Goal: Information Seeking & Learning: Compare options

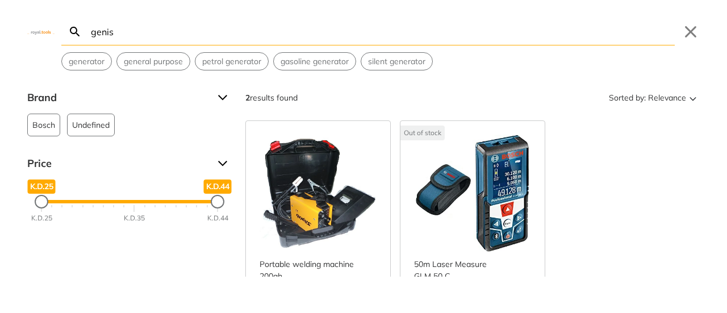
click at [121, 29] on input "genis" at bounding box center [382, 31] width 586 height 27
click at [694, 34] on button "Close" at bounding box center [690, 32] width 18 height 18
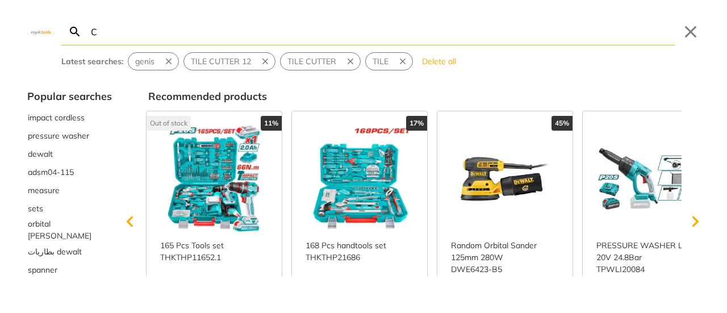
type input "C"
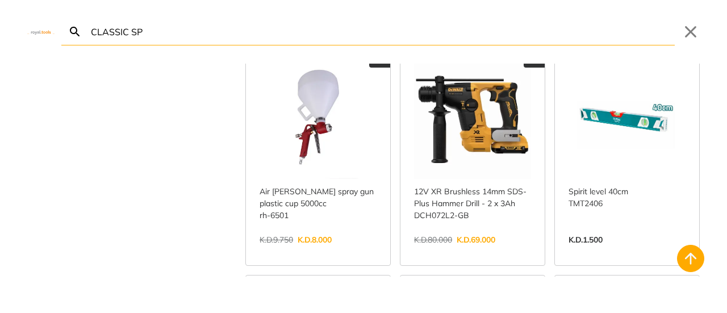
scroll to position [2043, 0]
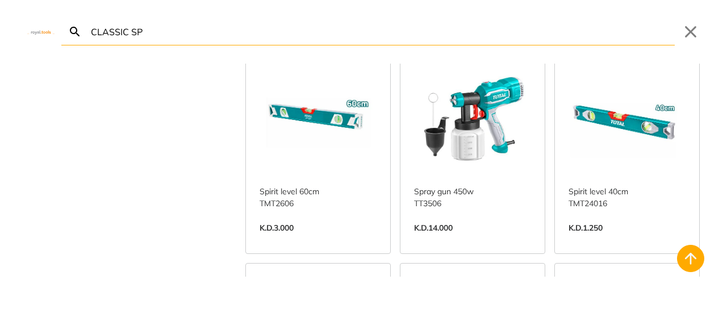
type input "CLASSIC SP"
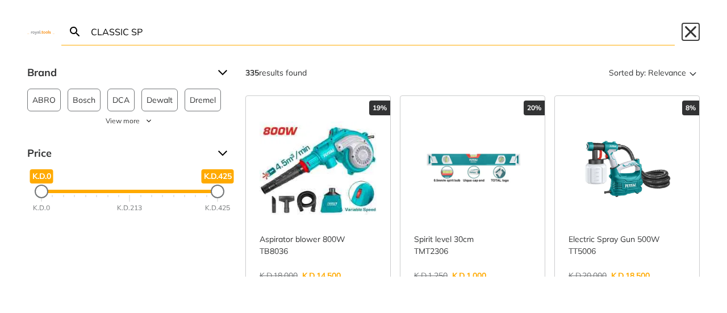
click at [687, 35] on button "Close" at bounding box center [690, 32] width 18 height 18
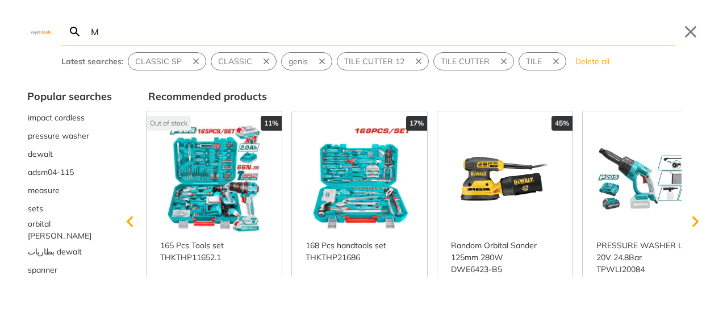
type input "MM"
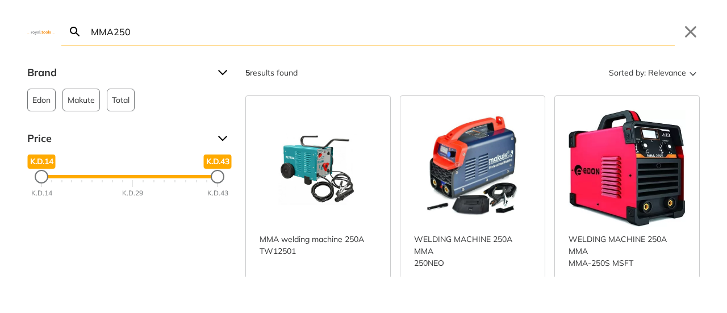
click at [221, 69] on div "Brand" at bounding box center [129, 73] width 204 height 18
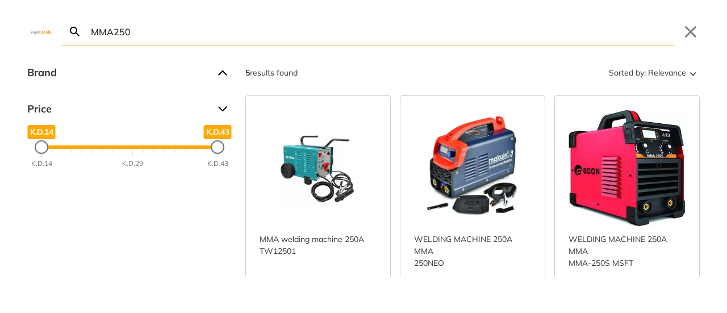
click at [221, 69] on div "Brand" at bounding box center [129, 73] width 204 height 18
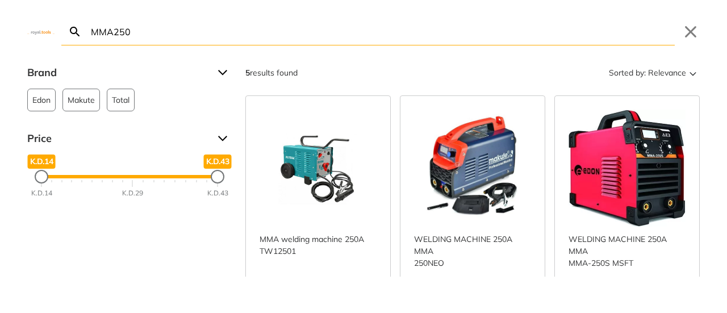
click at [87, 30] on span at bounding box center [74, 31] width 27 height 27
click at [91, 31] on input "MMA250" at bounding box center [382, 31] width 586 height 27
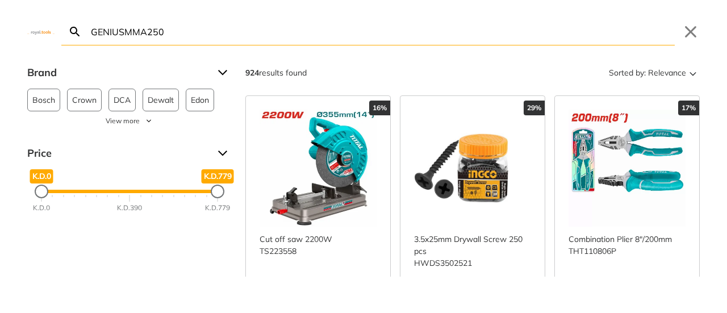
type input "GENIUS MMA250"
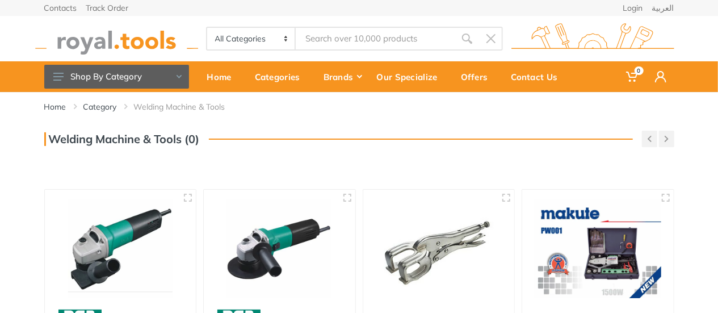
type input "GENIUS MMA250"
click at [350, 38] on input "GENIUS MMA250" at bounding box center [375, 39] width 159 height 24
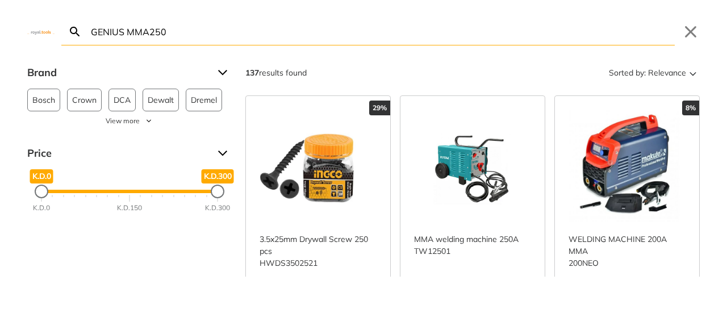
click at [472, 33] on input "GENIUS MMA250" at bounding box center [382, 31] width 586 height 27
click at [693, 27] on button "Close" at bounding box center [690, 32] width 18 height 18
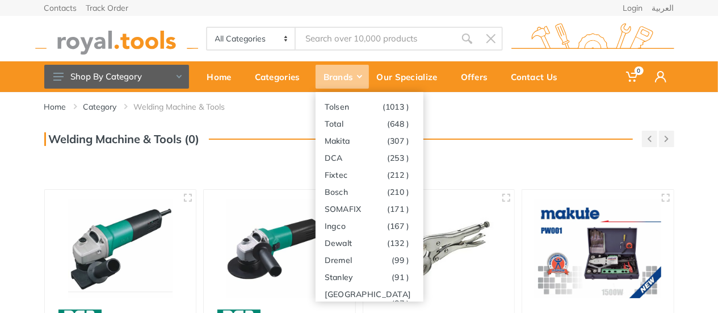
click at [349, 81] on div "Brands" at bounding box center [342, 77] width 53 height 24
click at [345, 73] on div "Brands" at bounding box center [342, 77] width 53 height 24
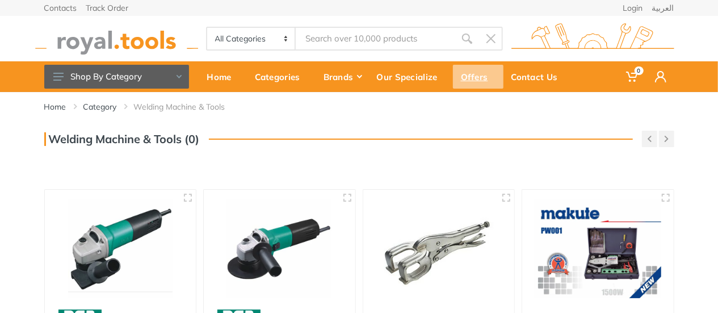
click at [473, 79] on div "Offers" at bounding box center [478, 77] width 51 height 24
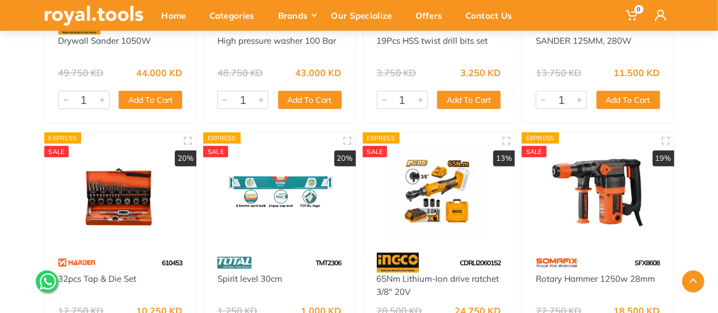
scroll to position [114, 0]
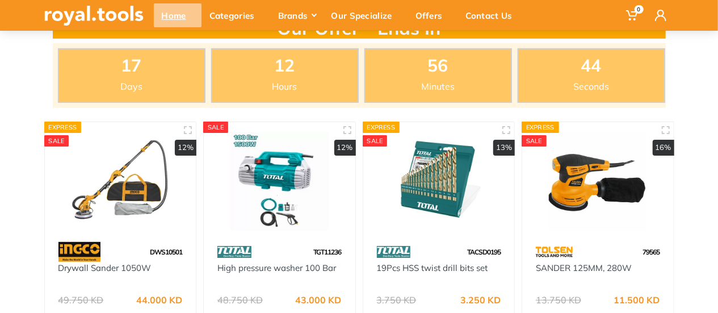
click at [186, 18] on div "Home" at bounding box center [178, 15] width 48 height 24
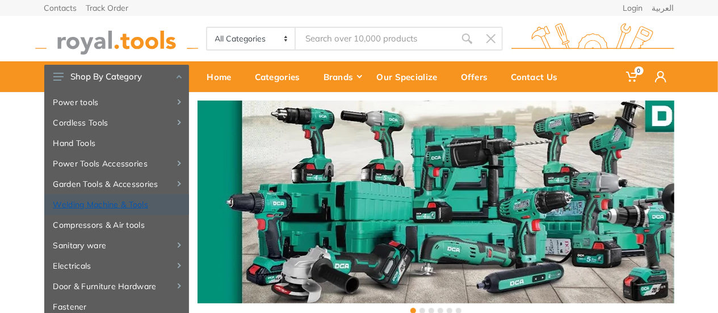
click at [141, 202] on link "Welding Machine & Tools" at bounding box center [116, 204] width 145 height 20
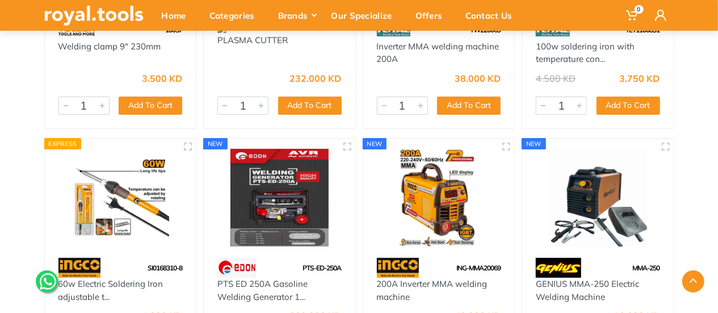
scroll to position [6527, 0]
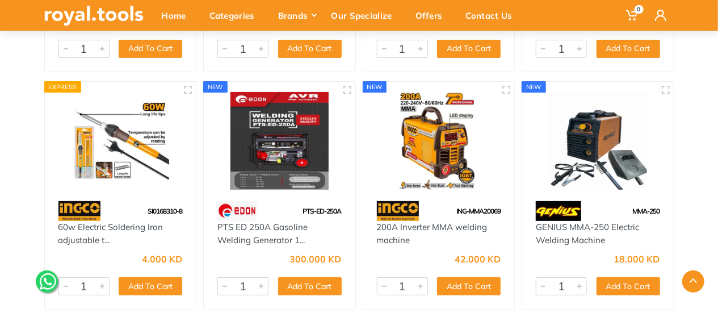
click at [601, 132] on img at bounding box center [597, 141] width 131 height 98
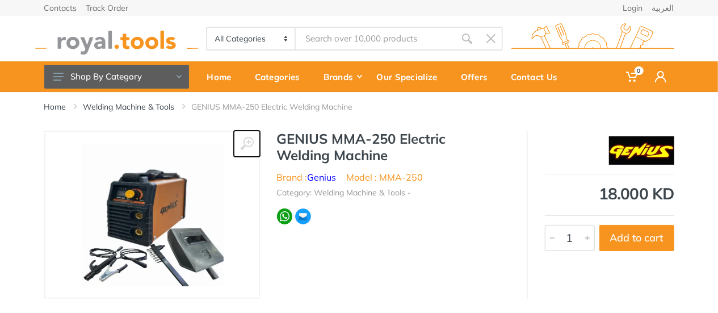
click at [246, 141] on icon at bounding box center [247, 144] width 14 height 14
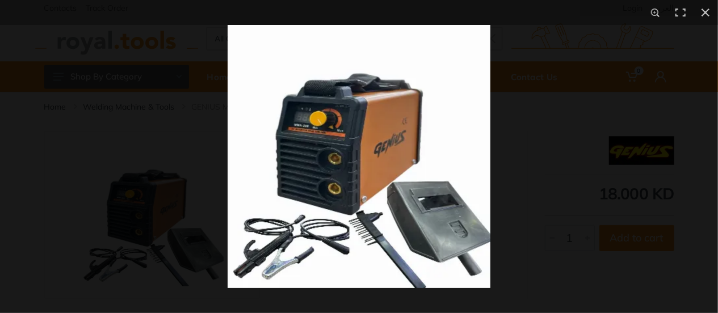
click at [452, 136] on img at bounding box center [359, 156] width 263 height 263
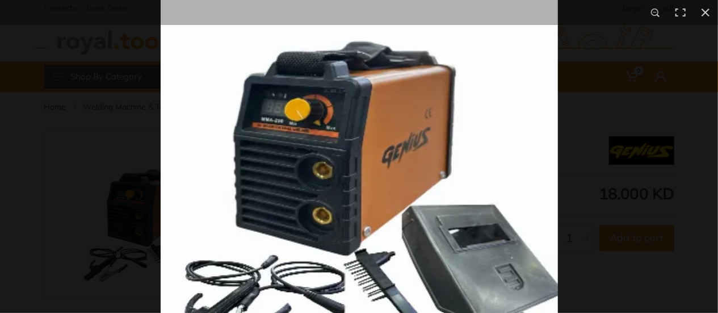
click at [557, 155] on img at bounding box center [359, 166] width 397 height 397
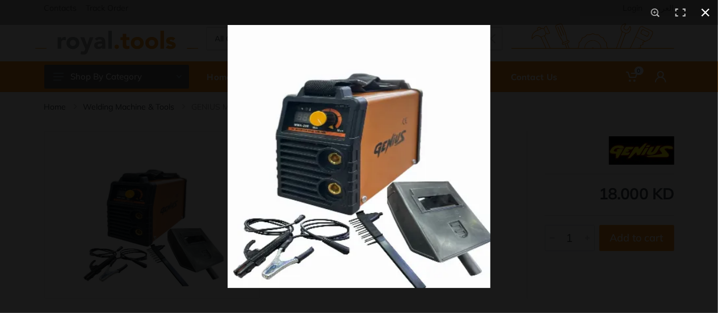
click at [599, 156] on div at bounding box center [587, 181] width 718 height 313
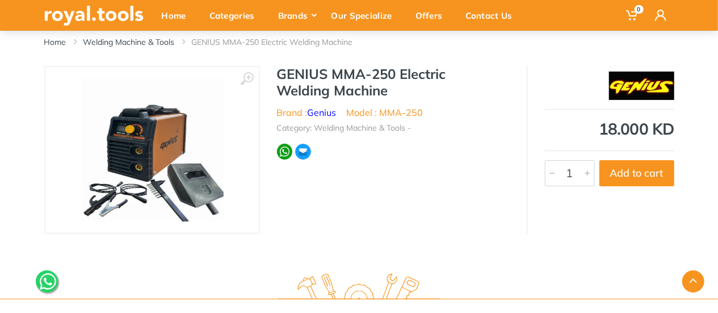
scroll to position [57, 0]
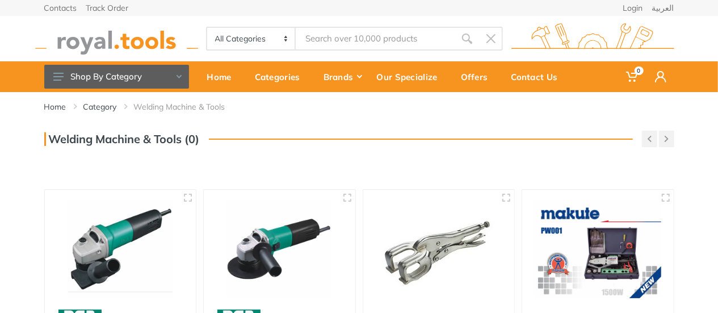
click at [560, 132] on div "Welding Machine & Tools (0)" at bounding box center [359, 139] width 630 height 16
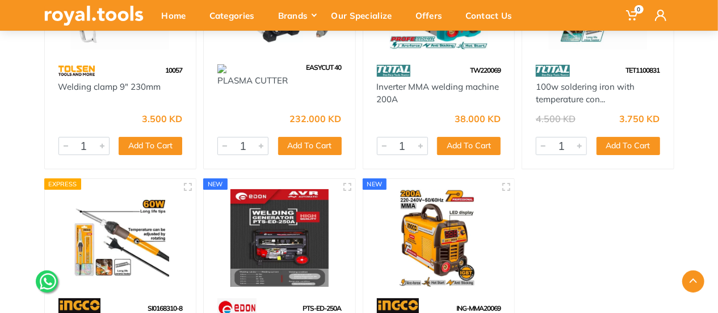
scroll to position [6527, 0]
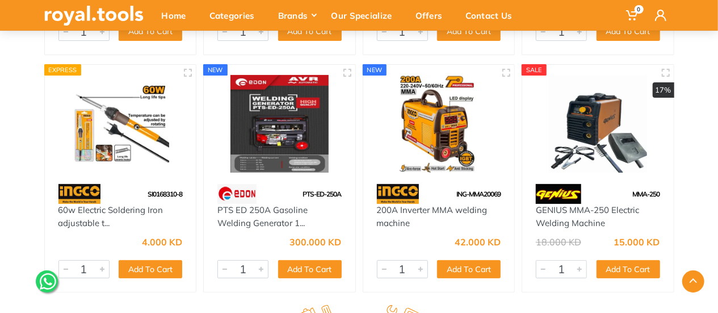
scroll to position [6527, 0]
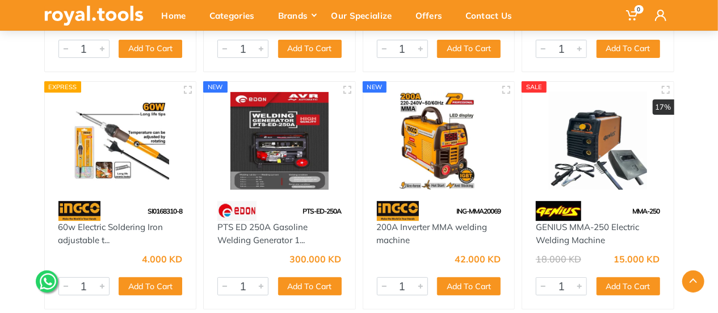
click at [574, 156] on img at bounding box center [597, 141] width 131 height 98
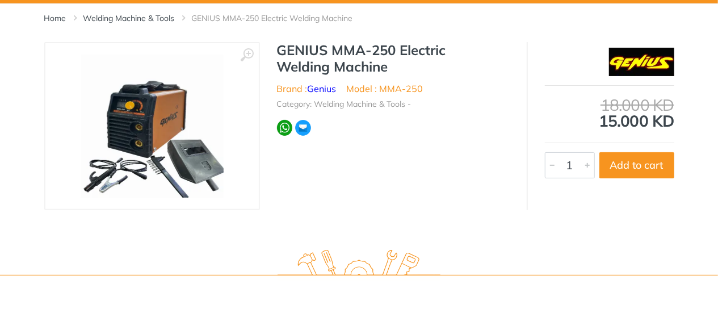
scroll to position [57, 0]
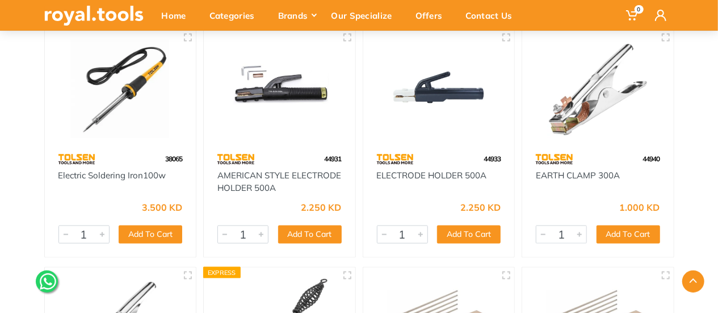
click at [248, 105] on img at bounding box center [279, 89] width 131 height 98
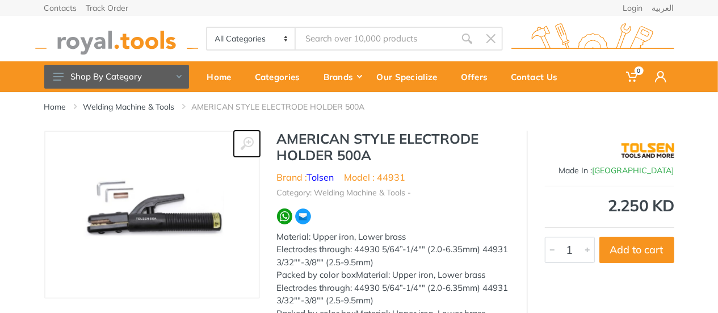
click at [253, 144] on use at bounding box center [246, 143] width 13 height 13
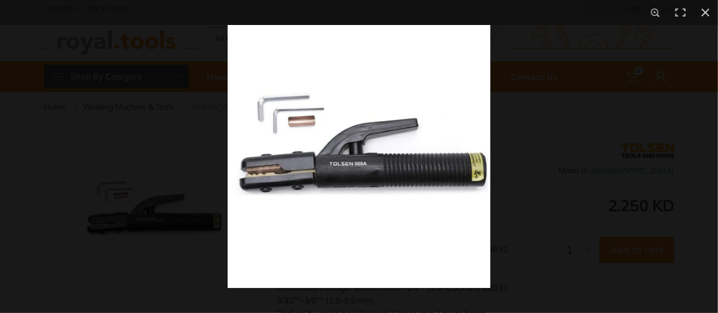
click at [351, 183] on img at bounding box center [359, 156] width 263 height 263
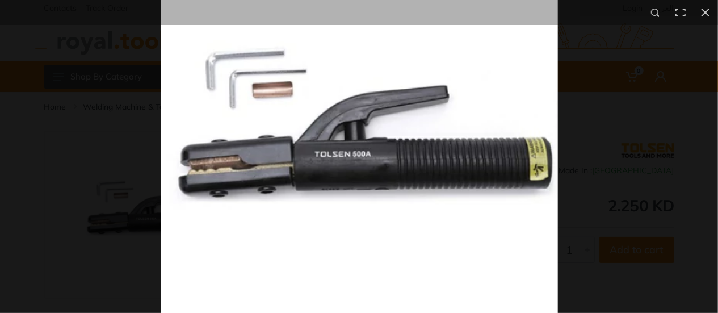
click at [342, 164] on img at bounding box center [359, 142] width 397 height 397
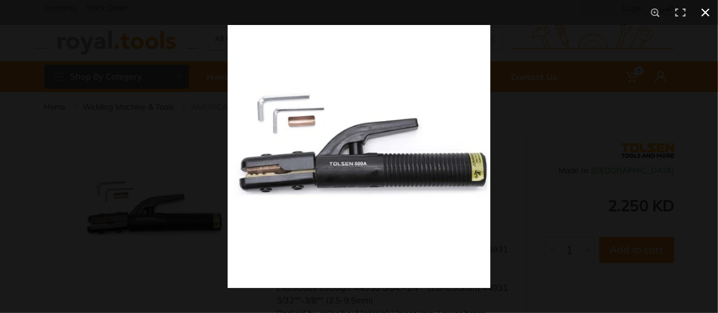
click at [523, 173] on div at bounding box center [587, 181] width 718 height 313
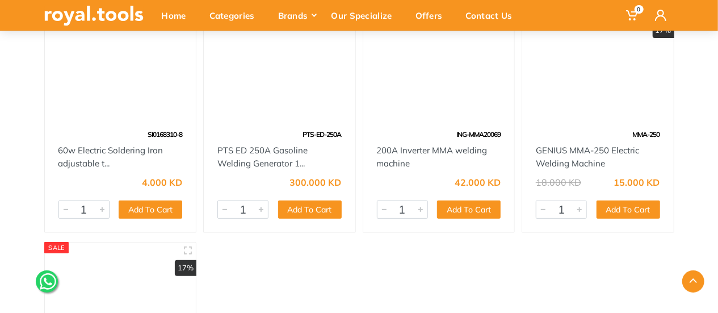
scroll to position [6539, 0]
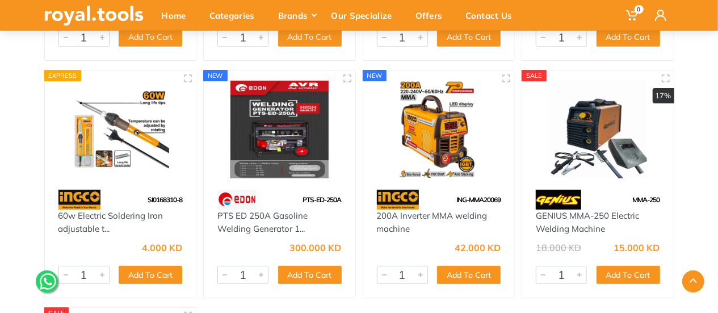
click at [594, 119] on img at bounding box center [597, 130] width 131 height 98
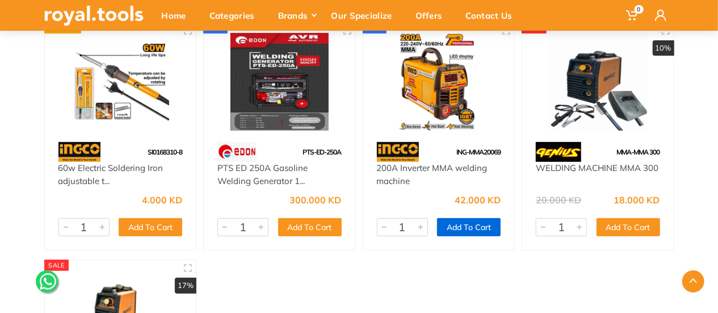
scroll to position [6641, 0]
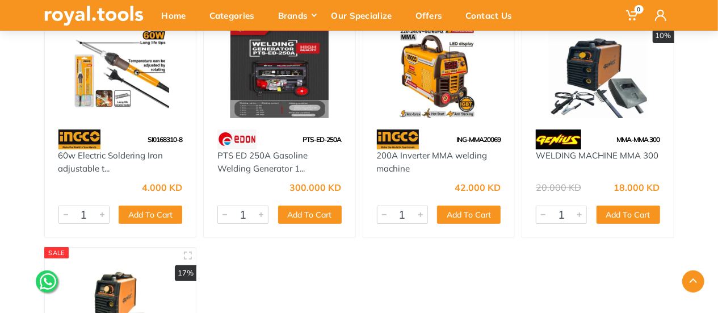
scroll to position [6542, 0]
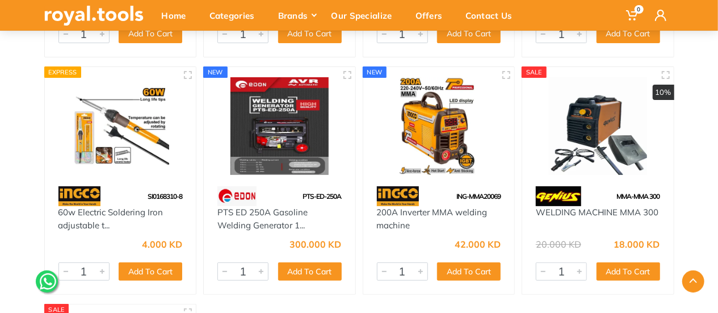
click at [578, 128] on img at bounding box center [597, 126] width 131 height 98
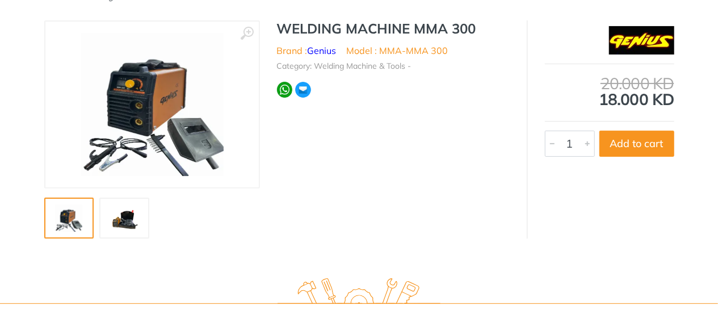
scroll to position [114, 0]
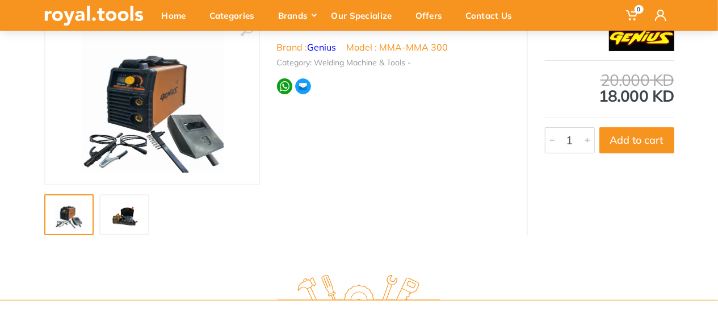
click at [142, 209] on link at bounding box center [124, 214] width 50 height 41
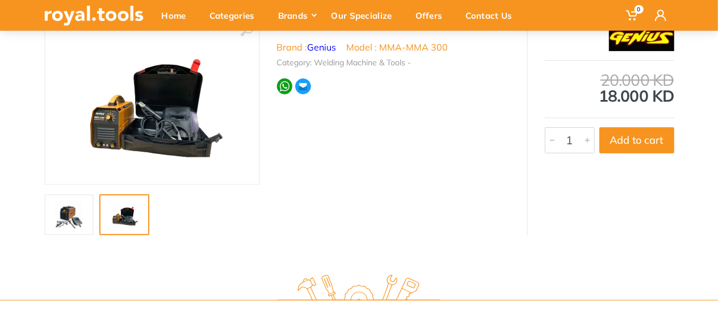
click at [68, 207] on img at bounding box center [69, 214] width 36 height 27
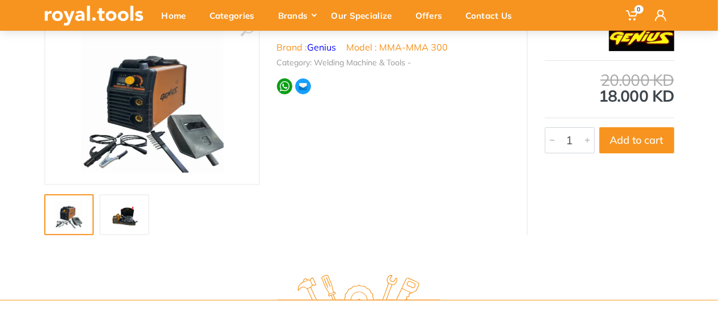
click at [150, 131] on img at bounding box center [152, 101] width 143 height 143
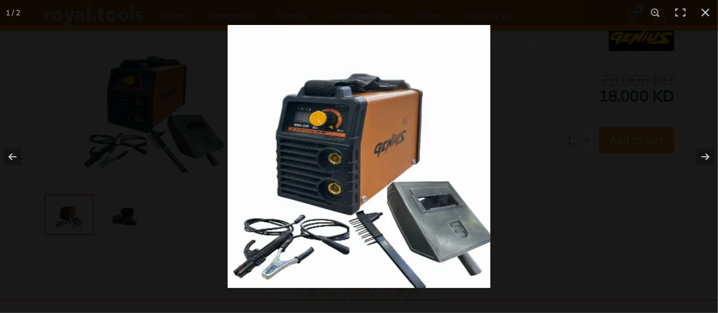
click at [464, 163] on img at bounding box center [359, 156] width 263 height 263
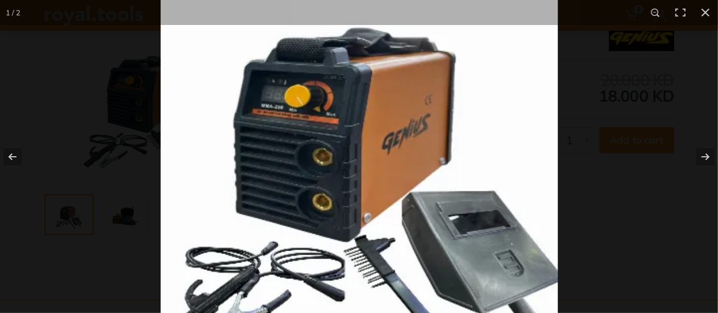
click at [544, 166] on img at bounding box center [359, 153] width 397 height 397
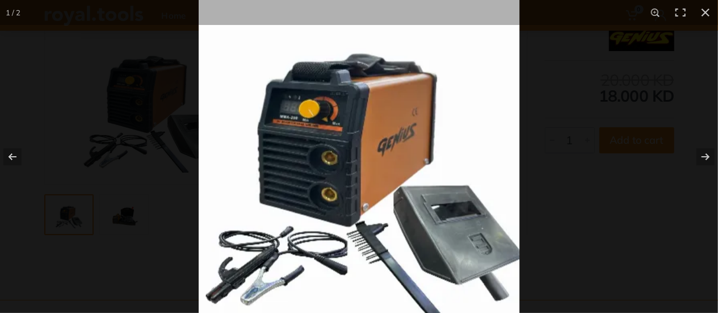
click at [544, 166] on div at bounding box center [489, 120] width 580 height 253
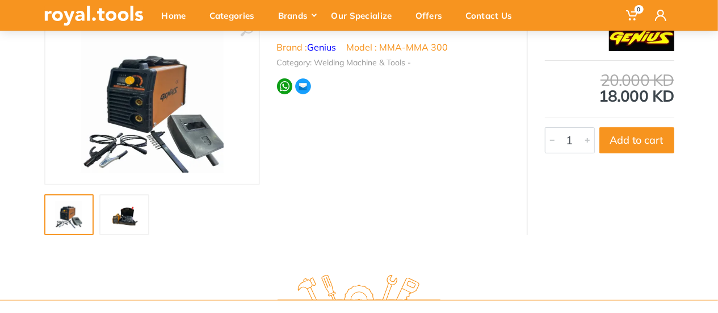
click at [119, 225] on img at bounding box center [124, 214] width 36 height 27
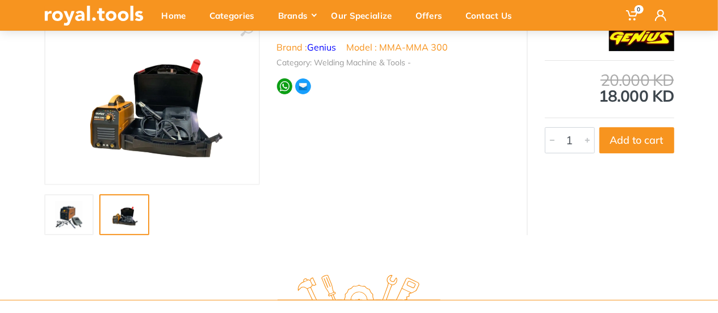
click at [77, 221] on img at bounding box center [69, 214] width 36 height 27
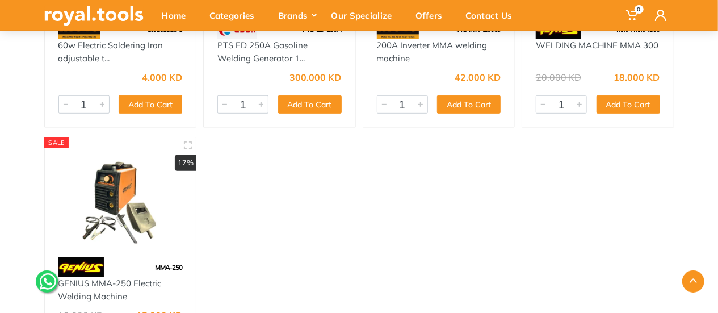
scroll to position [6652, 0]
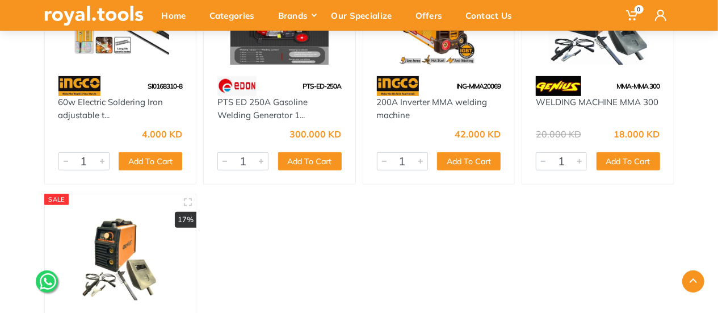
click at [99, 240] on img at bounding box center [120, 253] width 131 height 98
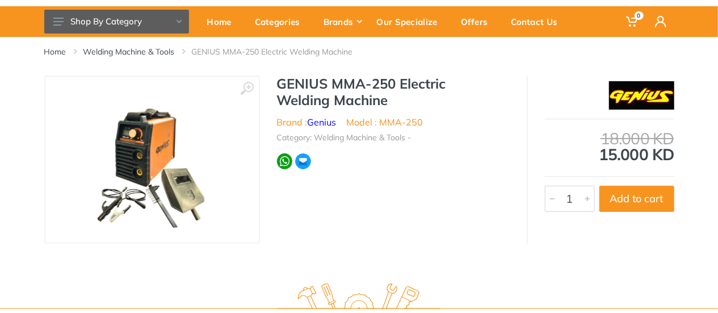
scroll to position [57, 0]
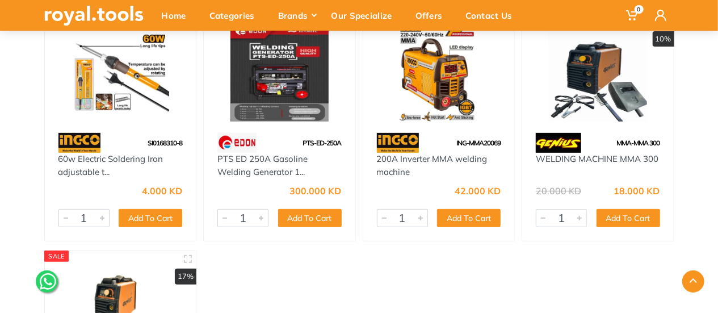
scroll to position [6482, 0]
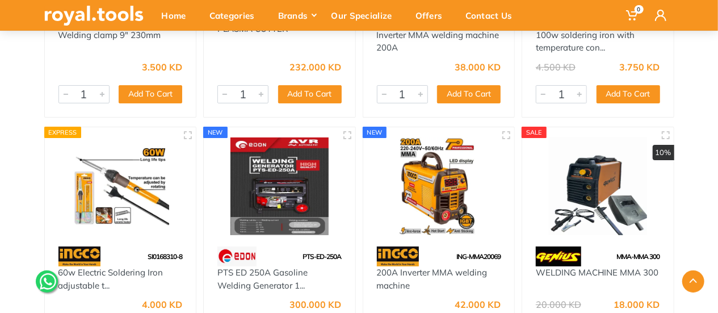
click at [611, 192] on img at bounding box center [597, 186] width 131 height 98
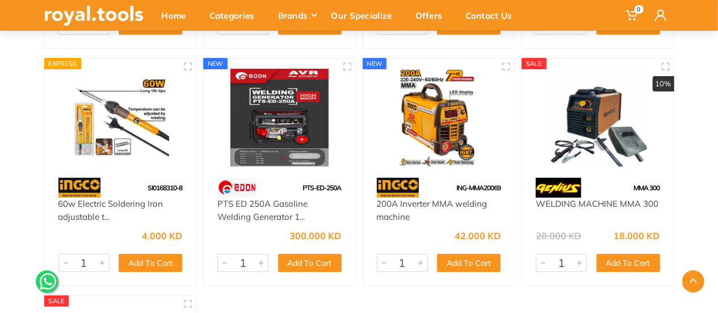
scroll to position [6539, 0]
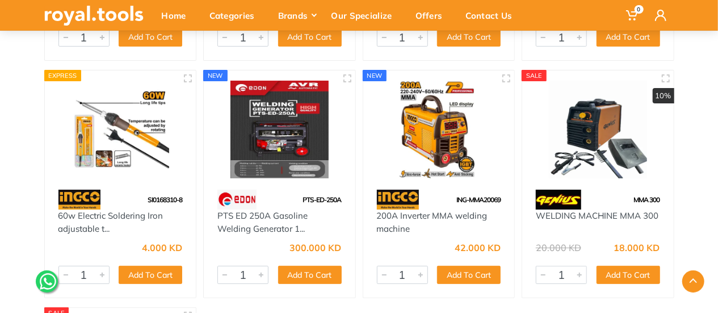
click at [599, 139] on img at bounding box center [597, 130] width 131 height 98
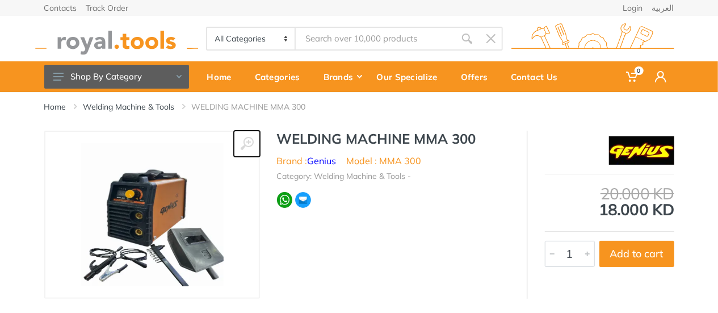
click at [249, 141] on use at bounding box center [246, 143] width 13 height 13
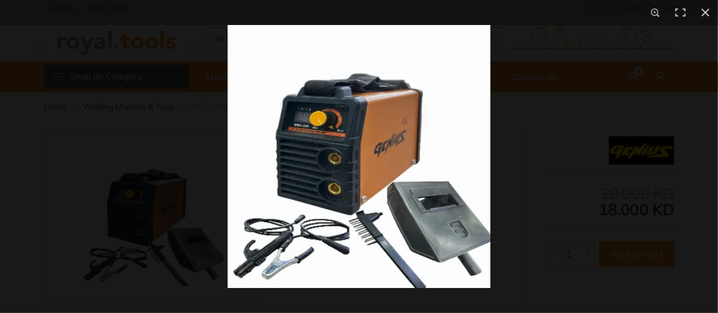
click at [297, 140] on img at bounding box center [359, 156] width 263 height 263
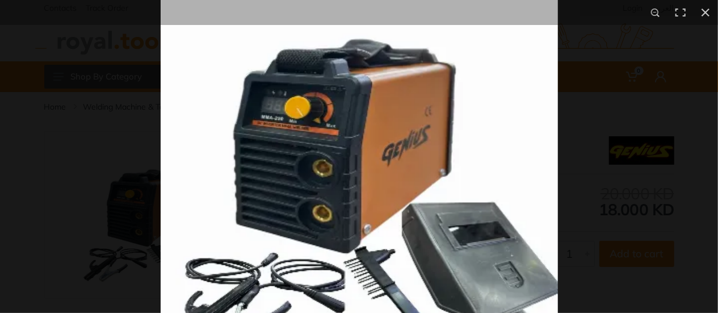
click at [327, 132] on img at bounding box center [359, 164] width 397 height 397
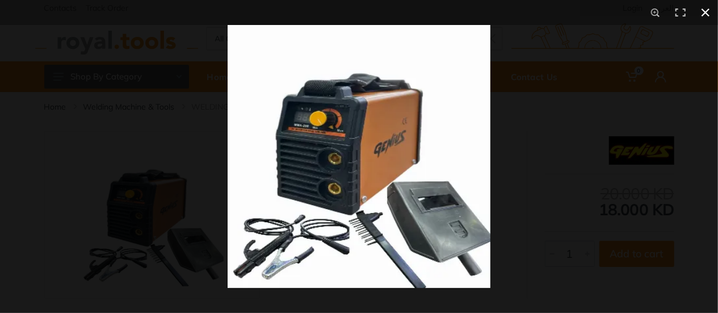
click at [630, 147] on div at bounding box center [587, 181] width 718 height 313
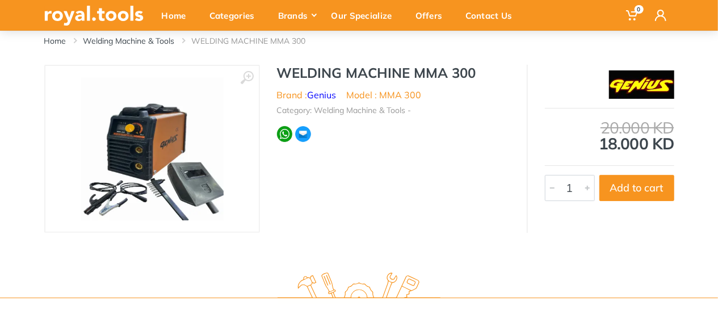
scroll to position [57, 0]
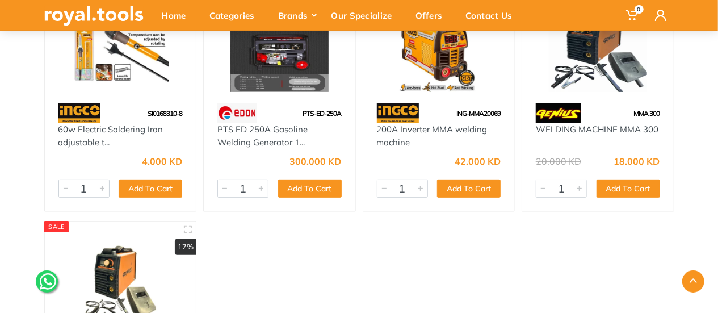
scroll to position [6652, 0]
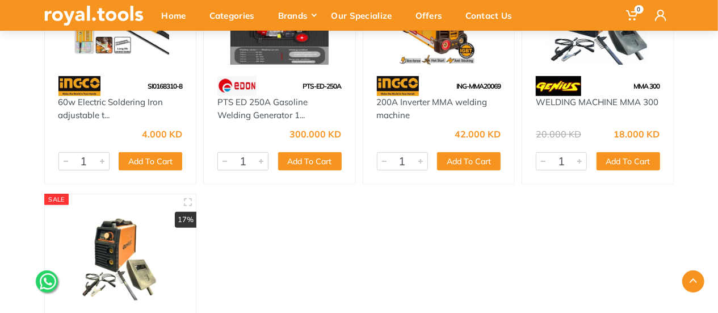
click at [101, 263] on img at bounding box center [120, 253] width 131 height 98
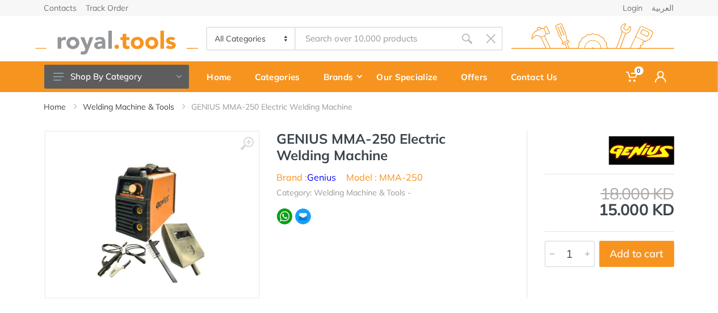
click at [143, 198] on img at bounding box center [152, 214] width 143 height 143
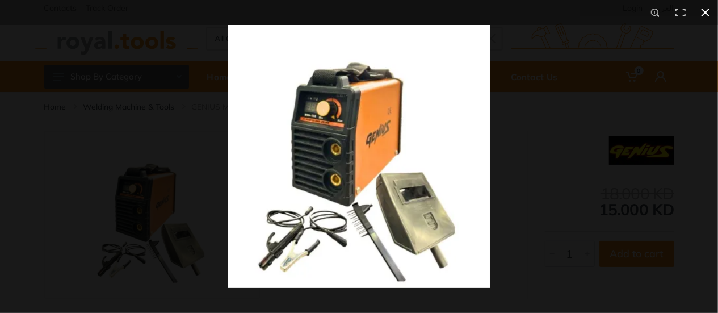
click at [635, 144] on div at bounding box center [587, 181] width 718 height 313
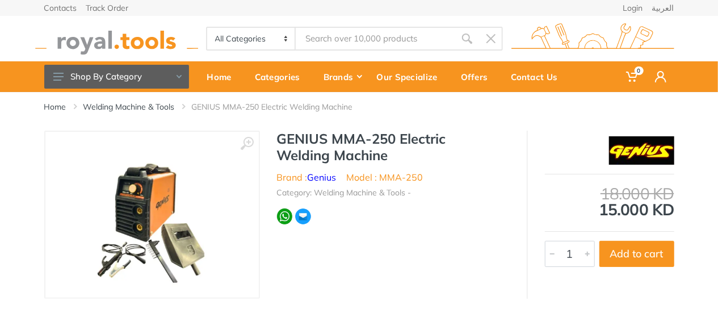
click at [61, 43] on img at bounding box center [116, 38] width 163 height 31
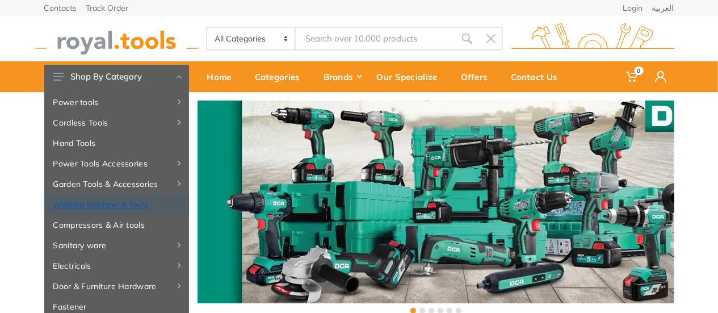
click at [120, 207] on link "Welding Machine & Tools" at bounding box center [116, 204] width 145 height 20
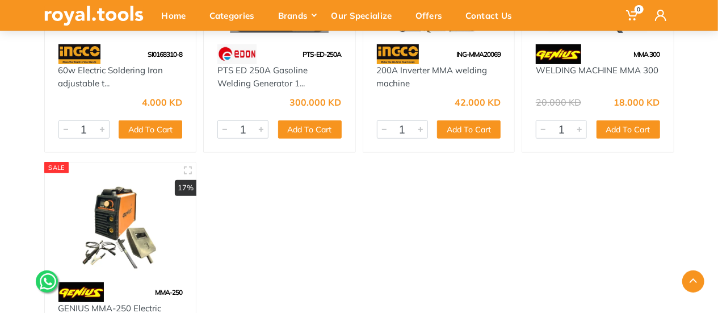
scroll to position [6755, 0]
